Goal: Task Accomplishment & Management: Manage account settings

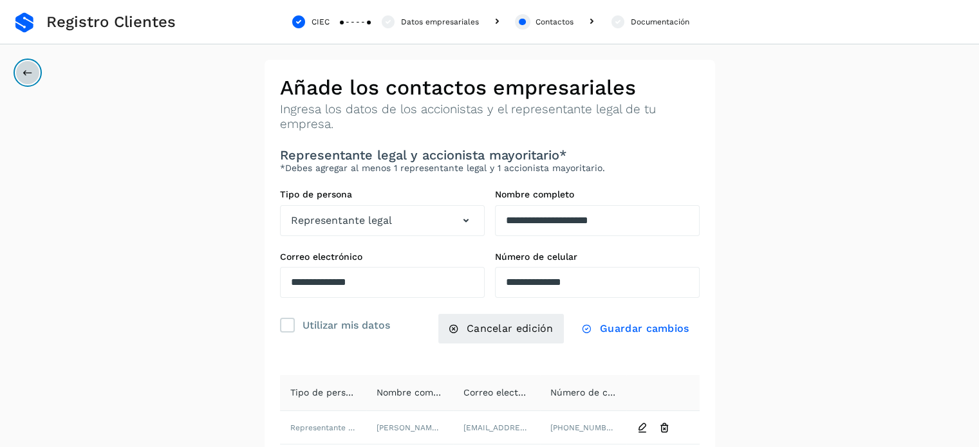
click at [28, 65] on button at bounding box center [27, 73] width 24 height 24
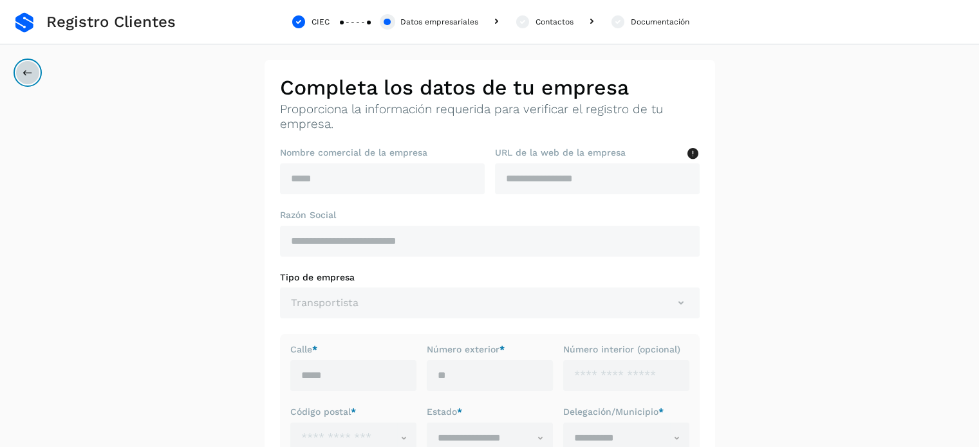
click at [28, 65] on button at bounding box center [27, 73] width 24 height 24
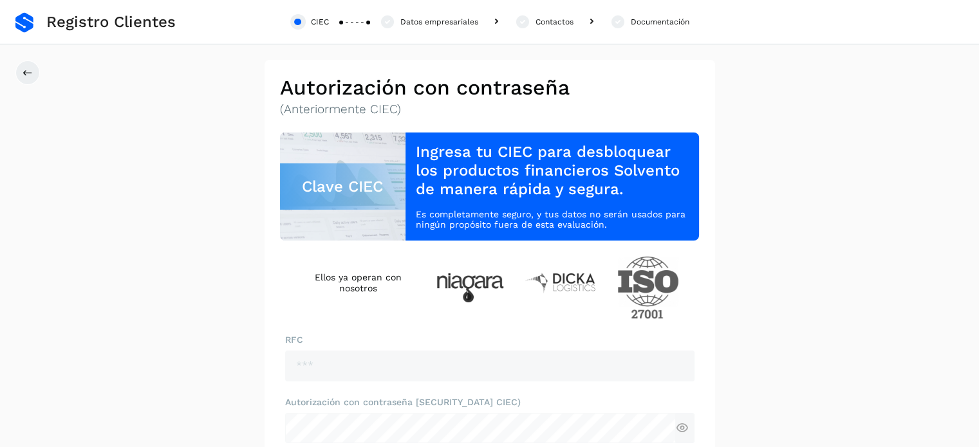
click at [81, 15] on span "Registro Clientes" at bounding box center [110, 22] width 129 height 19
click at [21, 62] on button at bounding box center [27, 73] width 24 height 24
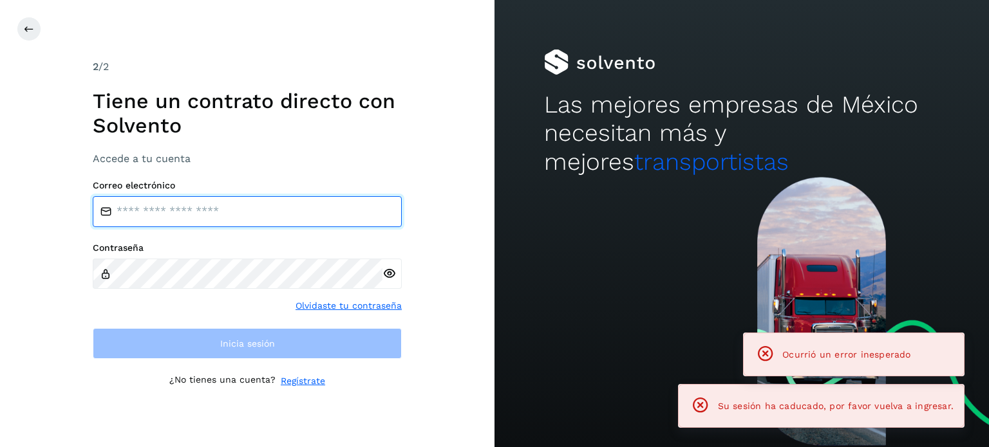
type input "**********"
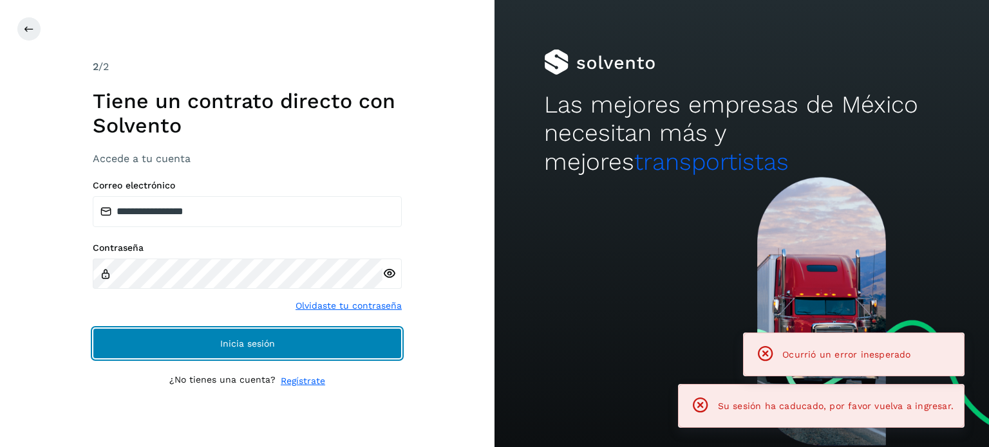
click at [140, 344] on button "Inicia sesión" at bounding box center [247, 343] width 309 height 31
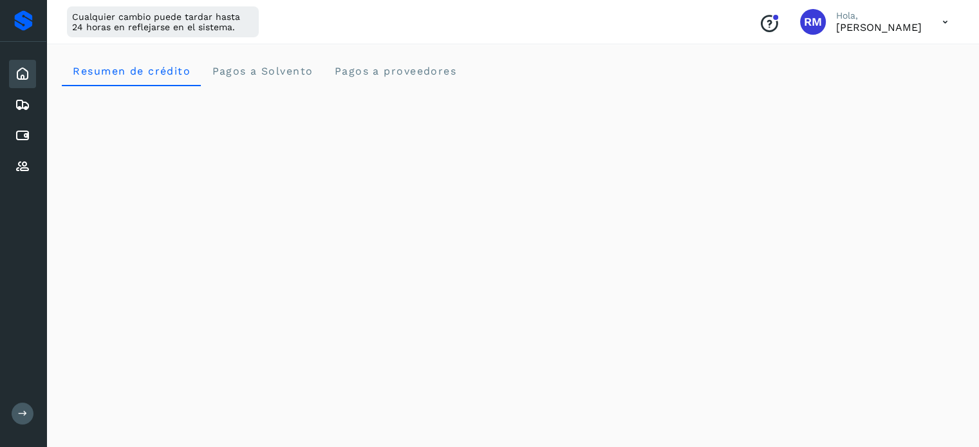
click at [941, 23] on icon at bounding box center [945, 22] width 26 height 26
click at [859, 61] on div "Documentación" at bounding box center [881, 58] width 153 height 24
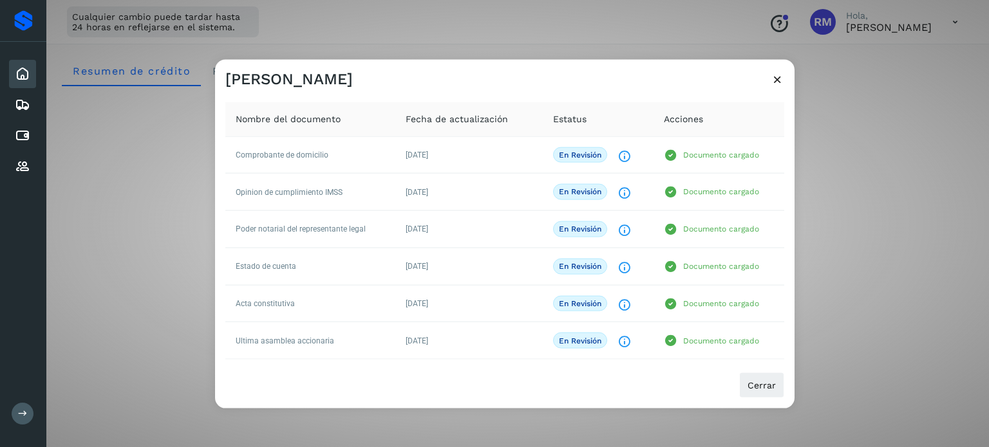
click at [778, 79] on icon at bounding box center [778, 79] width 14 height 14
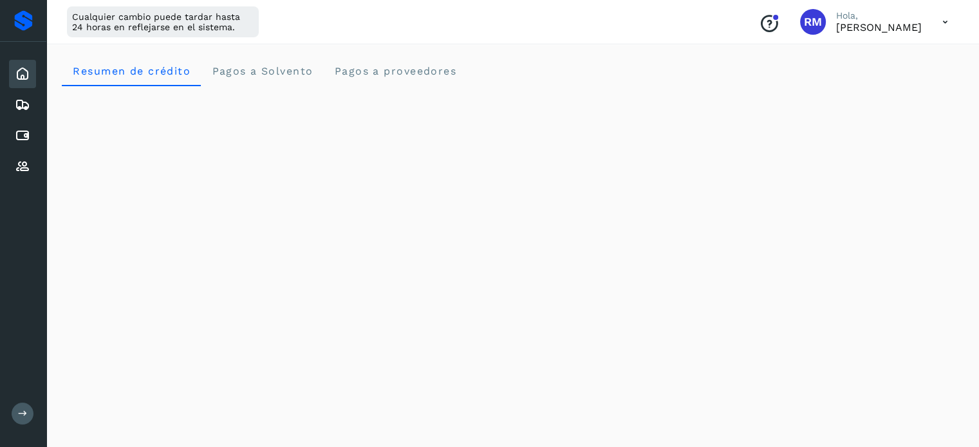
click at [949, 19] on icon at bounding box center [945, 22] width 26 height 26
click at [884, 87] on div "Cerrar sesión" at bounding box center [881, 83] width 153 height 24
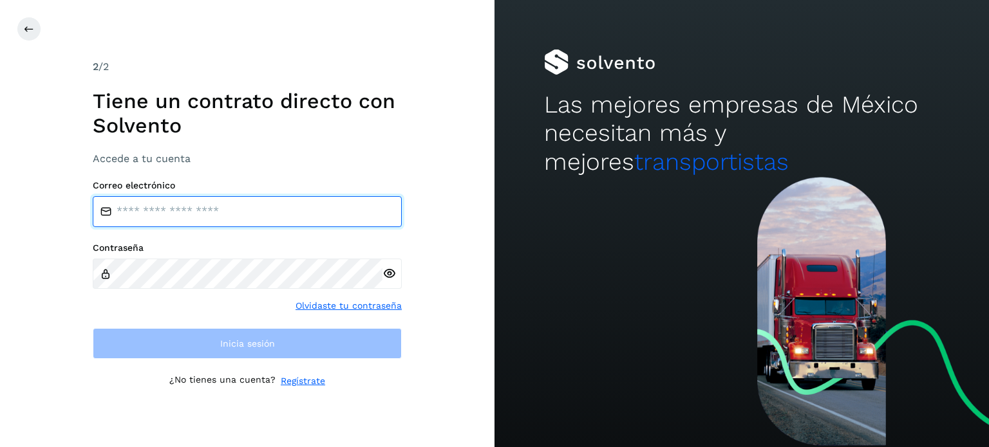
type input "**********"
